Goal: Information Seeking & Learning: Understand process/instructions

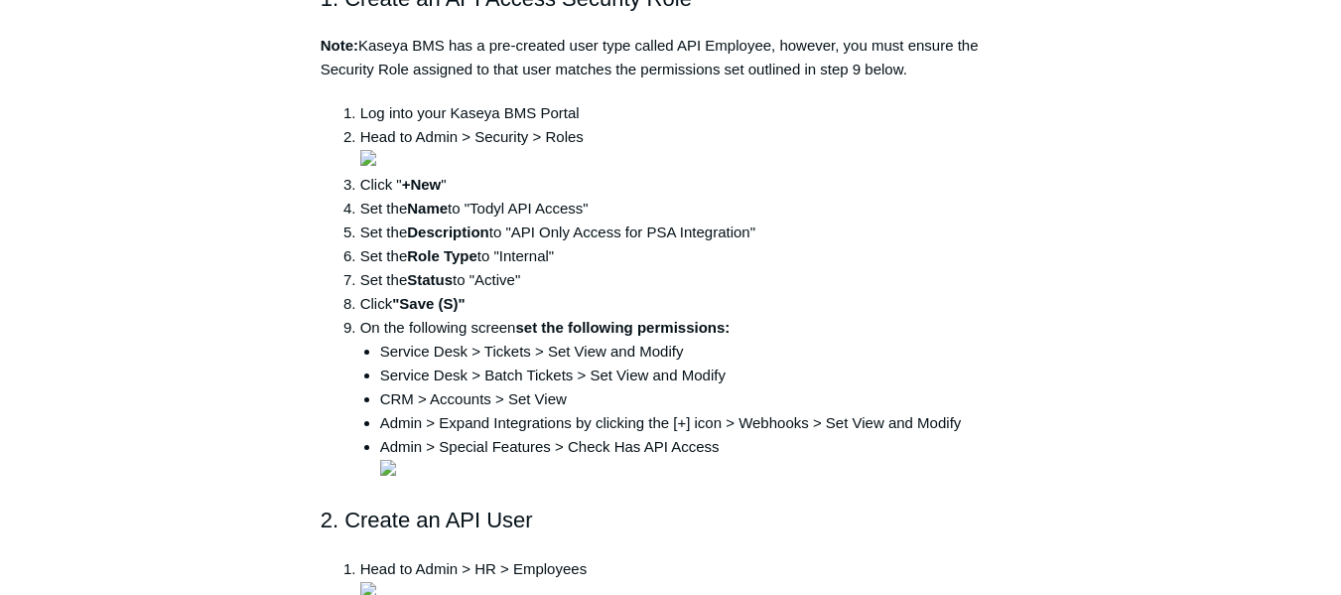
scroll to position [496, 0]
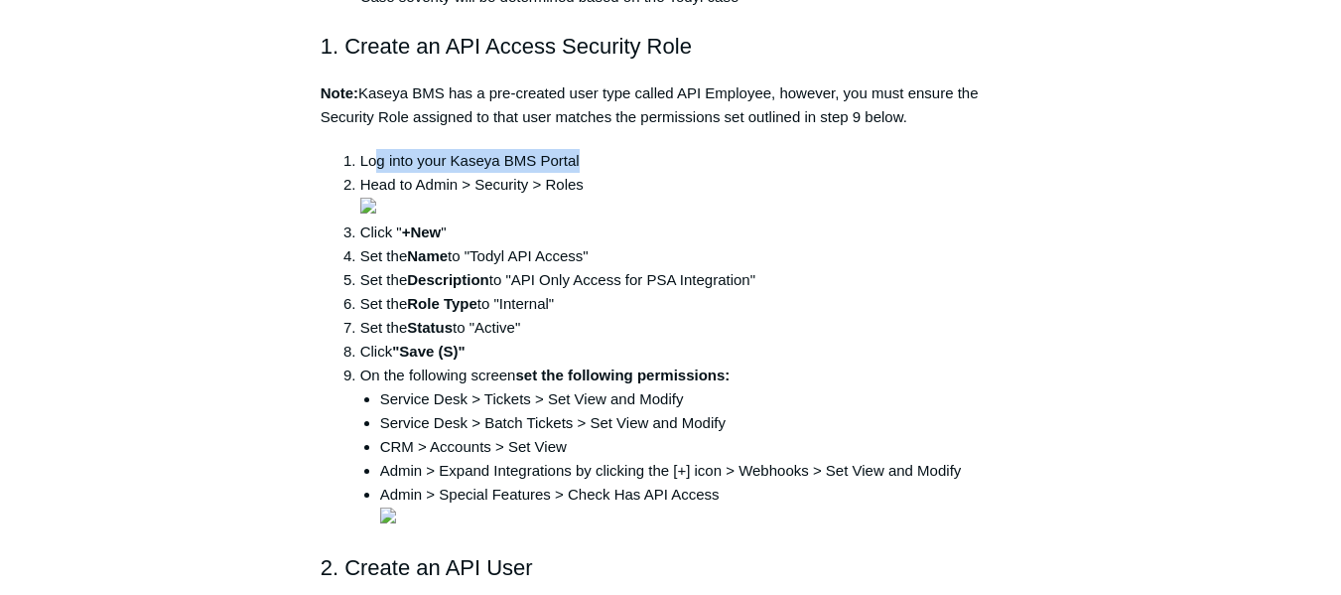
drag, startPoint x: 380, startPoint y: 140, endPoint x: 605, endPoint y: 129, distance: 224.7
click at [605, 149] on li "Log into your Kaseya BMS Portal" at bounding box center [690, 161] width 661 height 24
drag, startPoint x: 386, startPoint y: 158, endPoint x: 525, endPoint y: 159, distance: 139.0
click at [525, 173] on li "Head to Admin > Security > Roles" at bounding box center [690, 197] width 661 height 48
drag, startPoint x: 409, startPoint y: 241, endPoint x: 463, endPoint y: 242, distance: 53.6
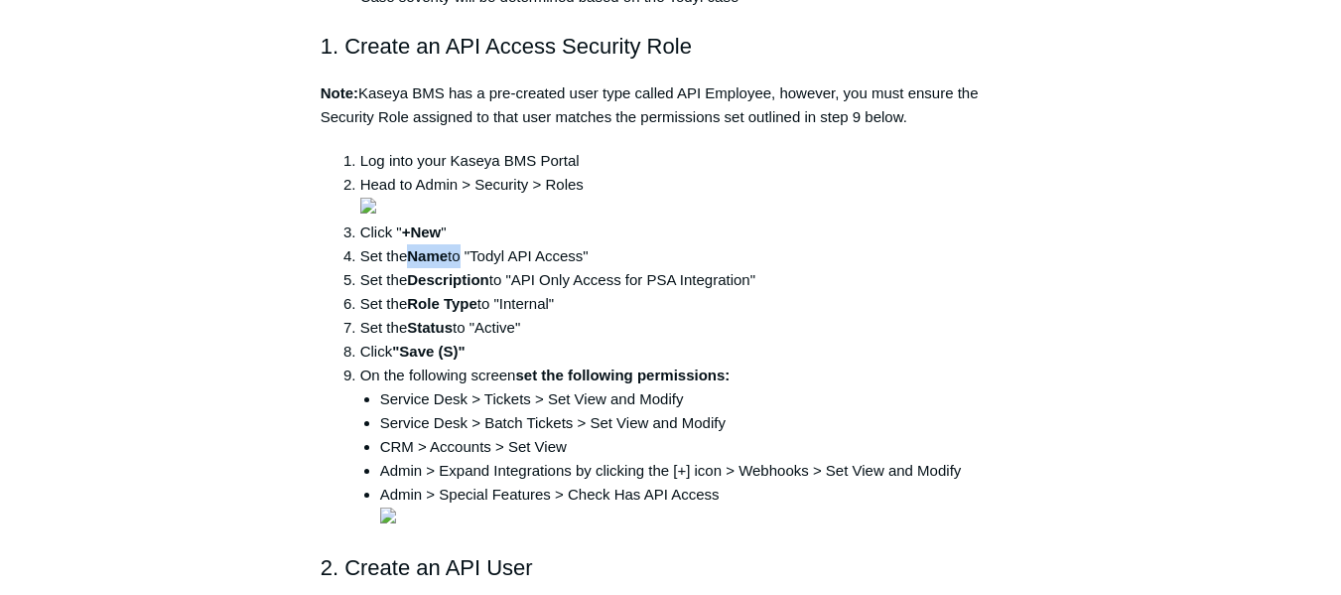
click at [463, 244] on li "Set the Name to "Todyl API Access"" at bounding box center [690, 256] width 661 height 24
click at [627, 268] on li "Set the Description to "API Only Access for PSA Integration"" at bounding box center [690, 280] width 661 height 24
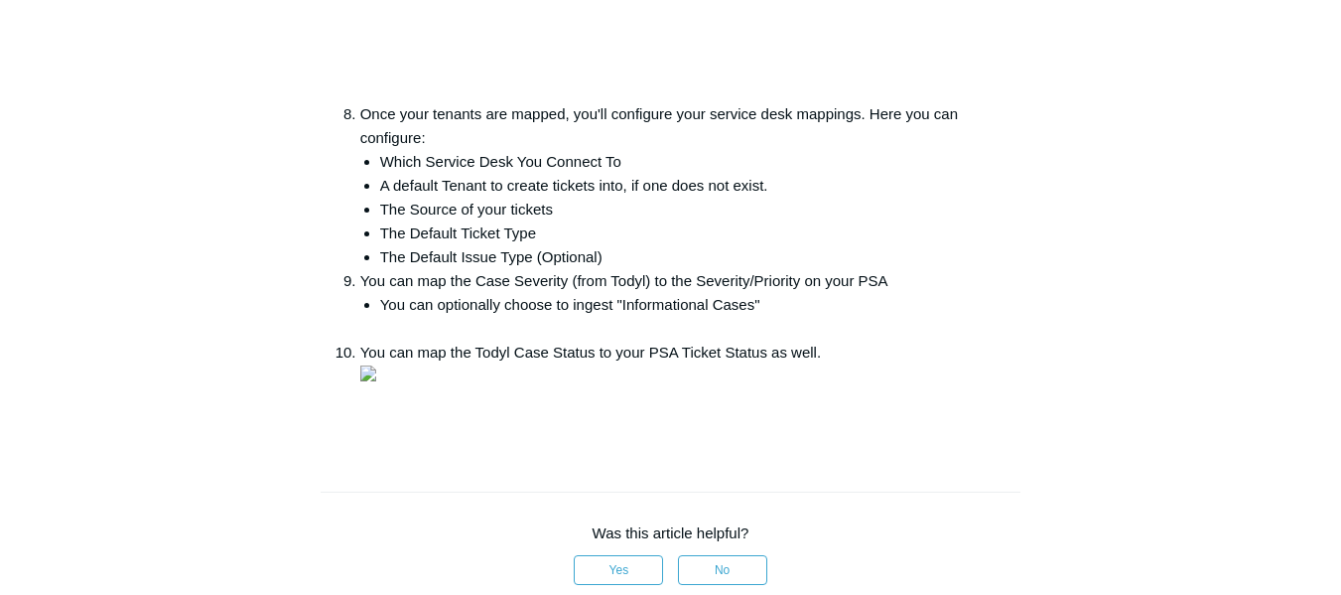
scroll to position [3078, 0]
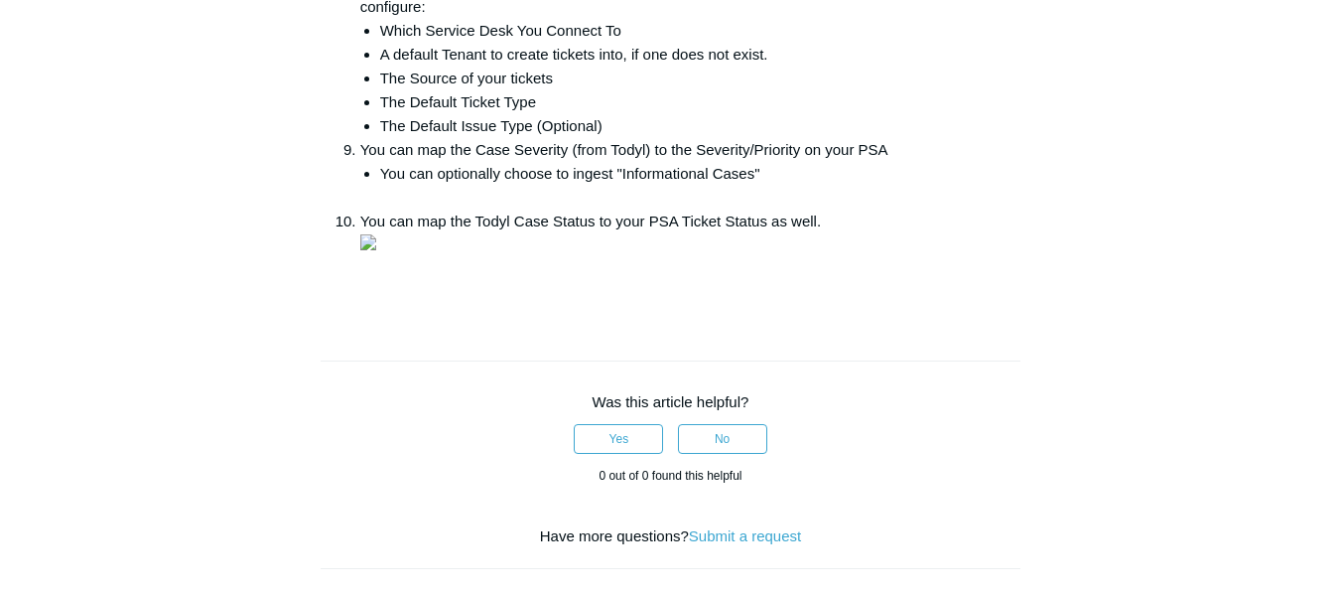
drag, startPoint x: 359, startPoint y: 247, endPoint x: 865, endPoint y: 255, distance: 505.4
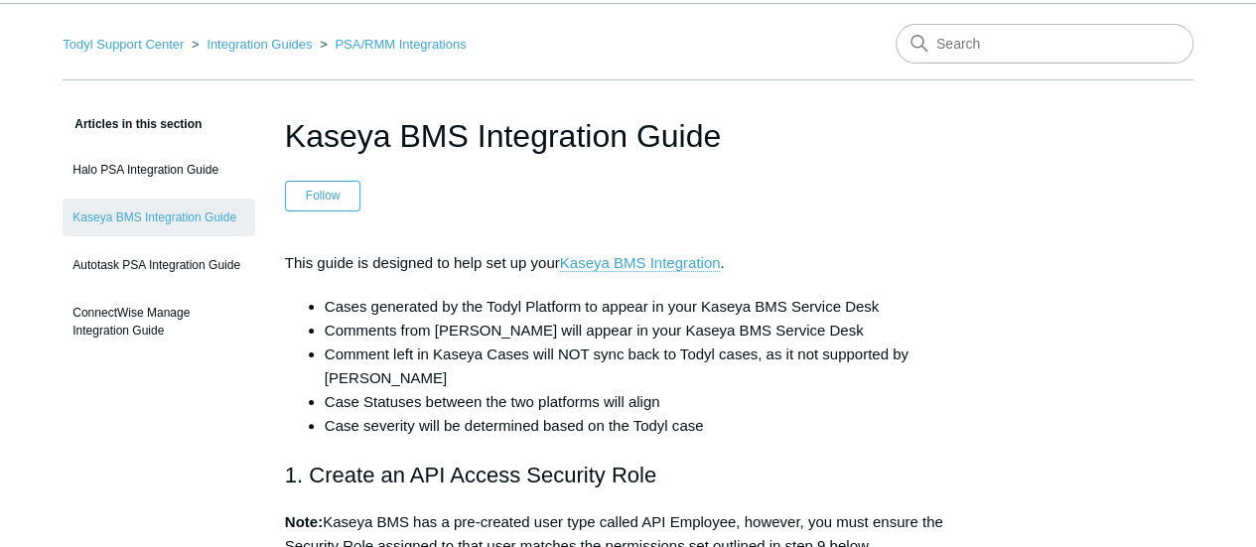
scroll to position [99, 0]
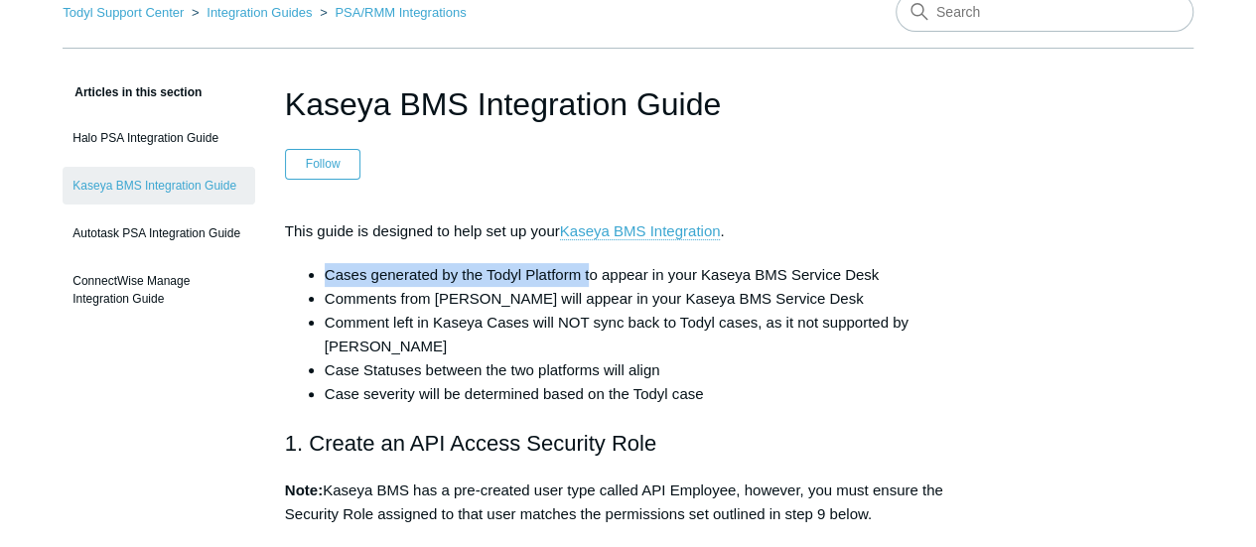
drag, startPoint x: 320, startPoint y: 269, endPoint x: 593, endPoint y: 276, distance: 273.1
click at [593, 276] on ul "Cases generated by the Todyl Platform to appear in your Kaseya BMS Service Desk…" at bounding box center [638, 334] width 666 height 143
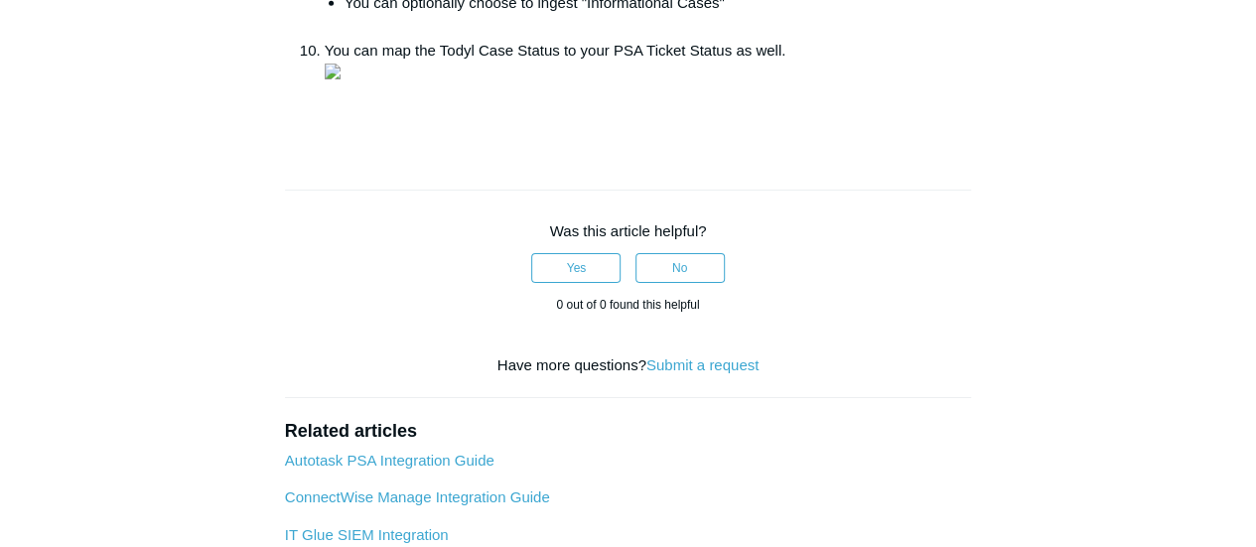
scroll to position [3277, 0]
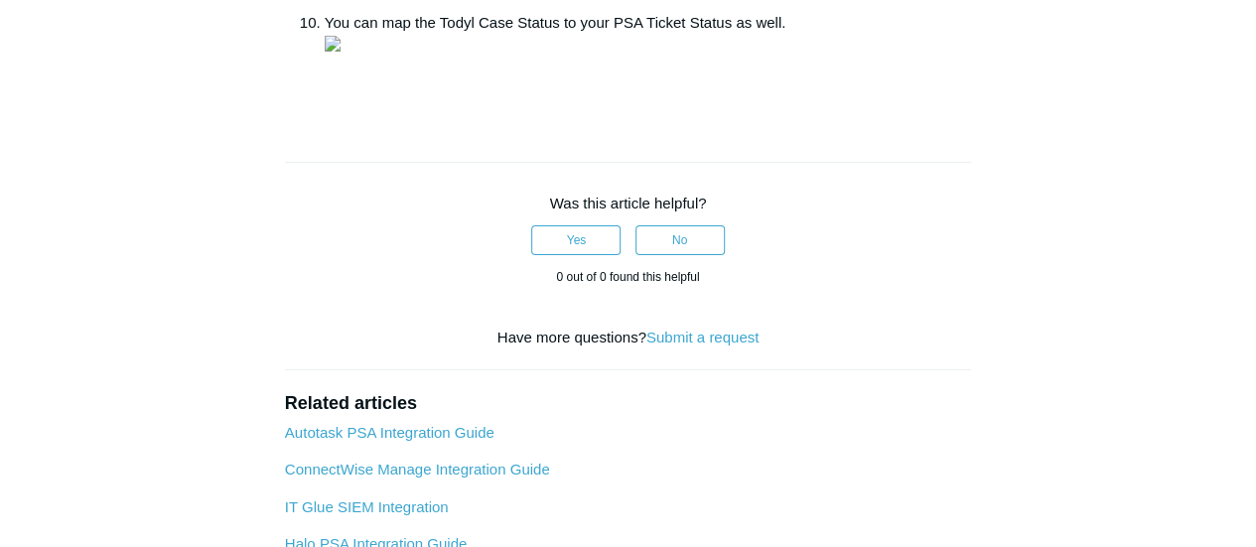
drag, startPoint x: 803, startPoint y: 282, endPoint x: 596, endPoint y: 282, distance: 207.5
copy tr "[DOMAIN_NAME]"
